Goal: Task Accomplishment & Management: Use online tool/utility

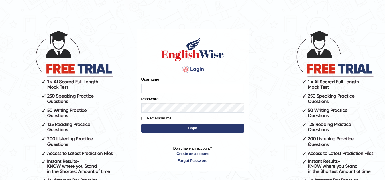
type input "Clemoro"
click at [176, 128] on button "Login" at bounding box center [192, 128] width 102 height 9
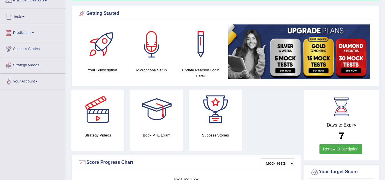
scroll to position [53, 0]
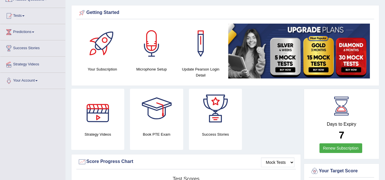
click at [98, 114] on div at bounding box center [98, 109] width 40 height 40
click at [99, 137] on h4 "Strategy Videos" at bounding box center [97, 135] width 53 height 6
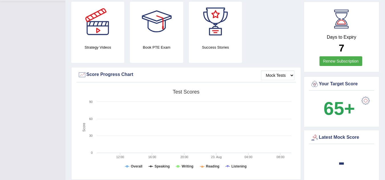
scroll to position [146, 0]
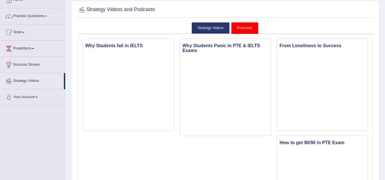
scroll to position [36, 0]
click at [9, 36] on div at bounding box center [9, 32] width 9 height 9
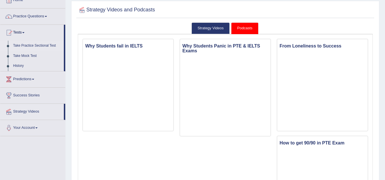
click at [24, 47] on link "Take Practice Sectional Test" at bounding box center [37, 46] width 53 height 10
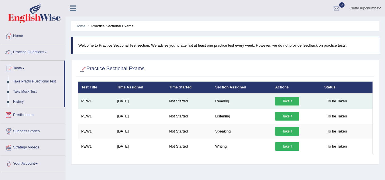
click at [283, 103] on link "Take it" at bounding box center [287, 101] width 24 height 9
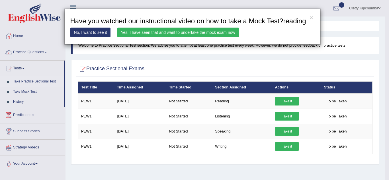
click at [163, 36] on link "Yes, I have seen that and want to undertake the mock exam now" at bounding box center [178, 33] width 122 height 10
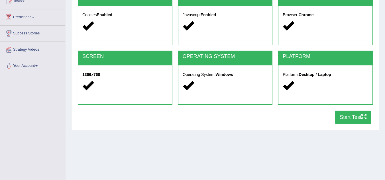
scroll to position [69, 0]
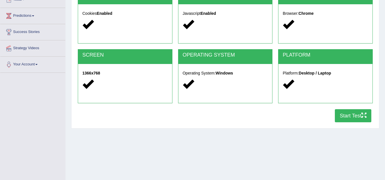
click at [346, 116] on button "Start Test" at bounding box center [352, 115] width 36 height 13
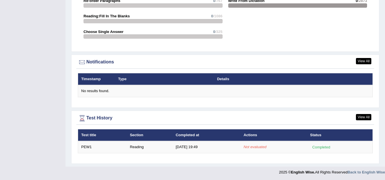
scroll to position [640, 0]
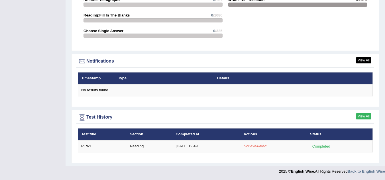
click at [363, 118] on link "View All" at bounding box center [363, 116] width 15 height 6
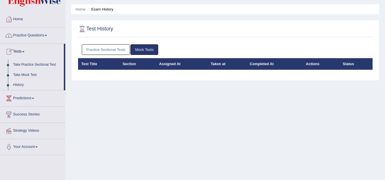
scroll to position [18, 0]
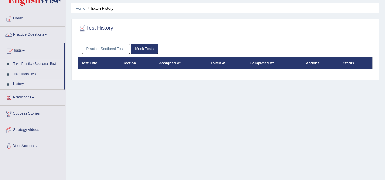
click at [27, 63] on link "Take Practice Sectional Test" at bounding box center [37, 64] width 53 height 10
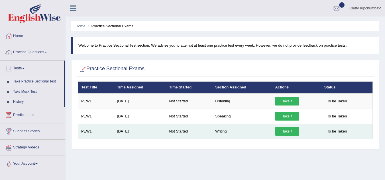
scroll to position [0, 0]
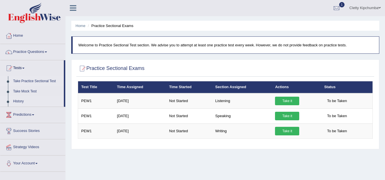
click at [21, 104] on link "History" at bounding box center [37, 101] width 53 height 10
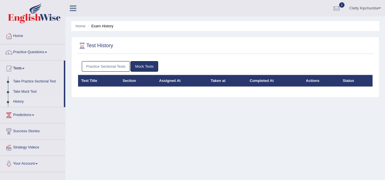
click at [251, 84] on th "Completed At" at bounding box center [274, 81] width 56 height 12
click at [257, 83] on th "Completed At" at bounding box center [274, 81] width 56 height 12
click at [147, 63] on link "Mock Tests" at bounding box center [144, 66] width 28 height 11
click at [120, 69] on link "Practice Sectional Tests" at bounding box center [106, 66] width 48 height 11
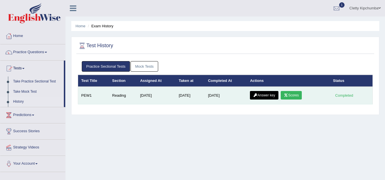
click at [272, 95] on link "Answer key" at bounding box center [264, 95] width 28 height 9
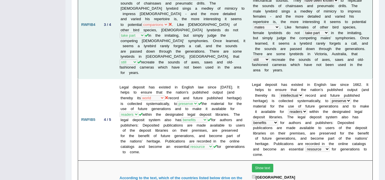
scroll to position [500, 0]
